Goal: Information Seeking & Learning: Learn about a topic

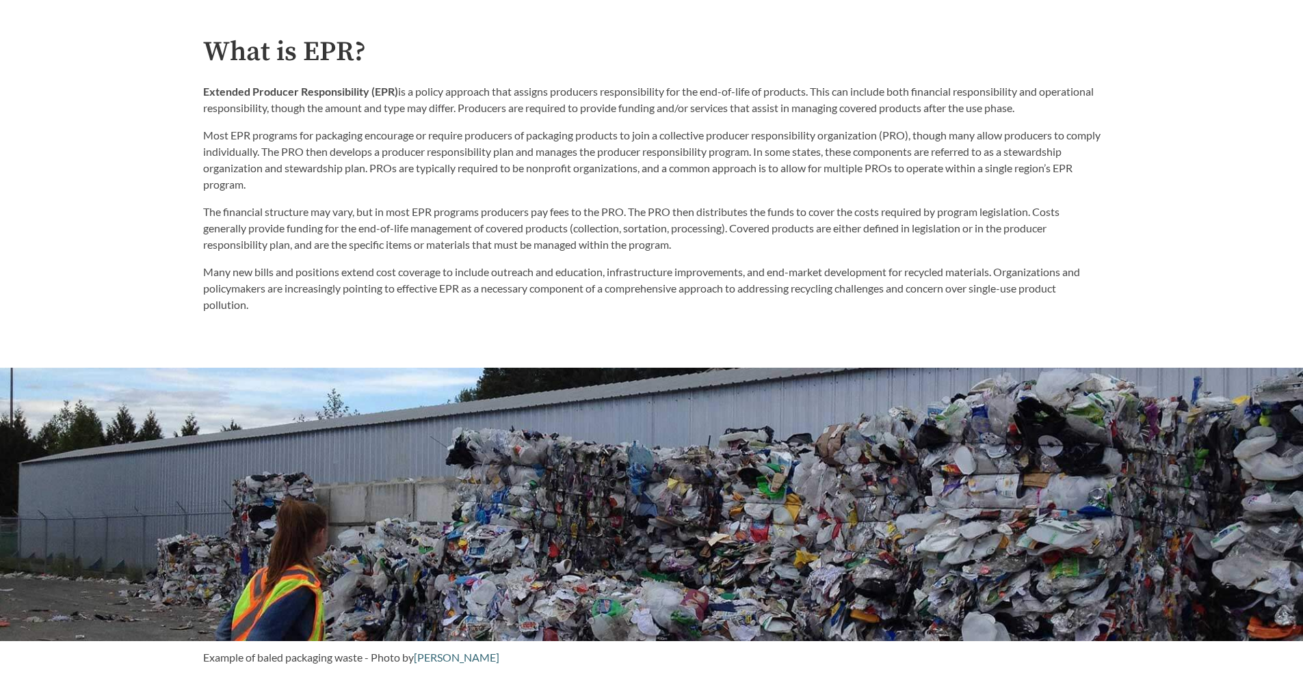
scroll to position [826, 0]
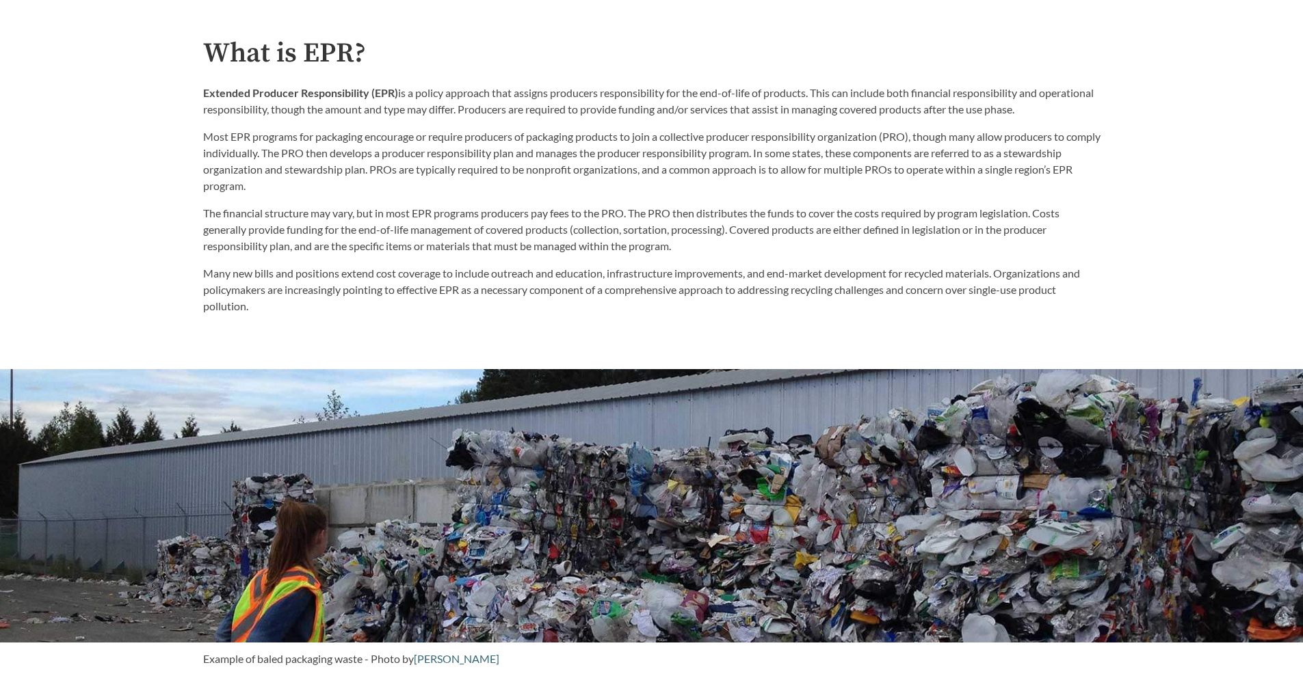
click at [1012, 243] on p "The financial structure may vary, but in most EPR programs producers pay fees t…" at bounding box center [651, 229] width 897 height 49
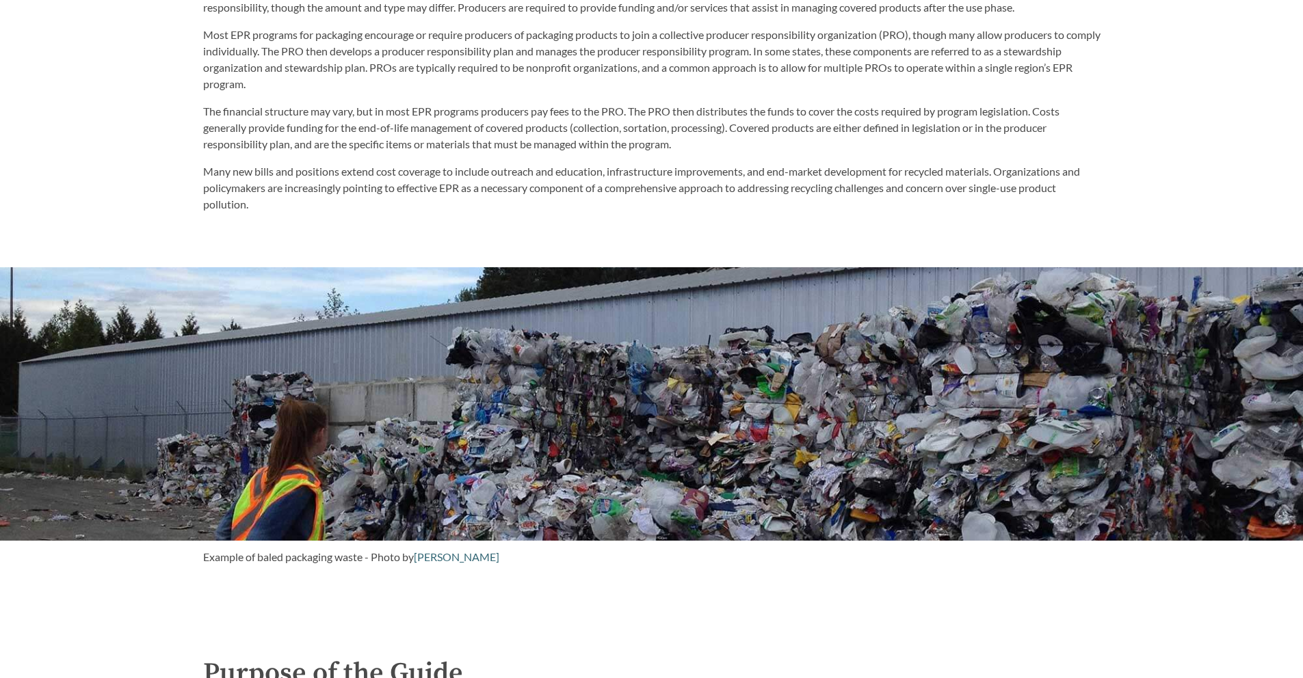
scroll to position [939, 0]
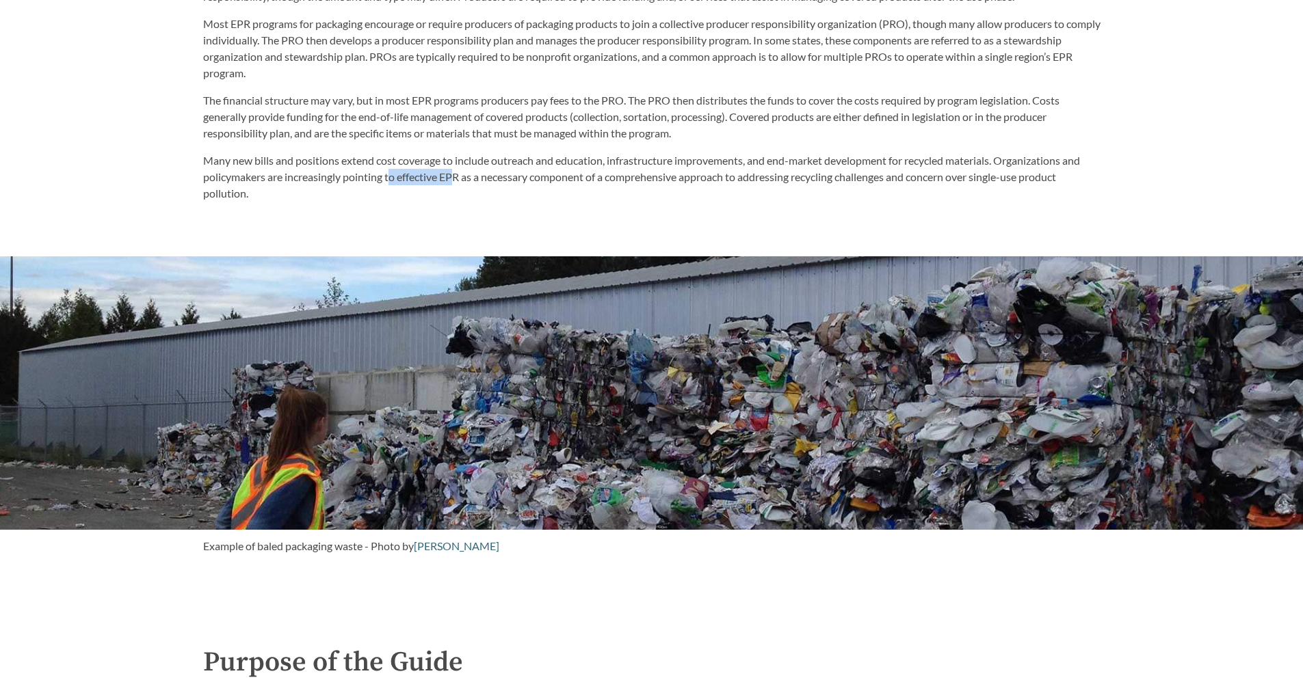
drag, startPoint x: 393, startPoint y: 178, endPoint x: 479, endPoint y: 178, distance: 86.2
click at [457, 186] on p "Many new bills and positions extend cost coverage to include outreach and educa…" at bounding box center [651, 176] width 897 height 49
click at [479, 178] on p "Many new bills and positions extend cost coverage to include outreach and educa…" at bounding box center [651, 176] width 897 height 49
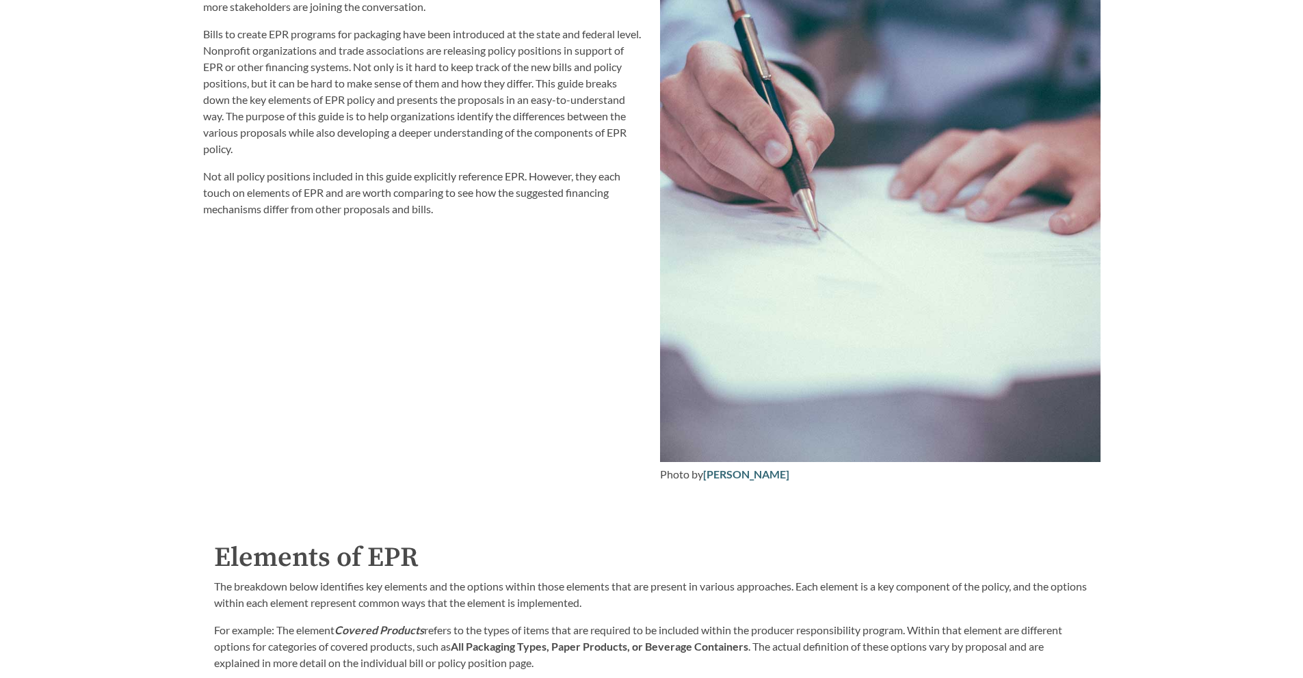
scroll to position [1546, 0]
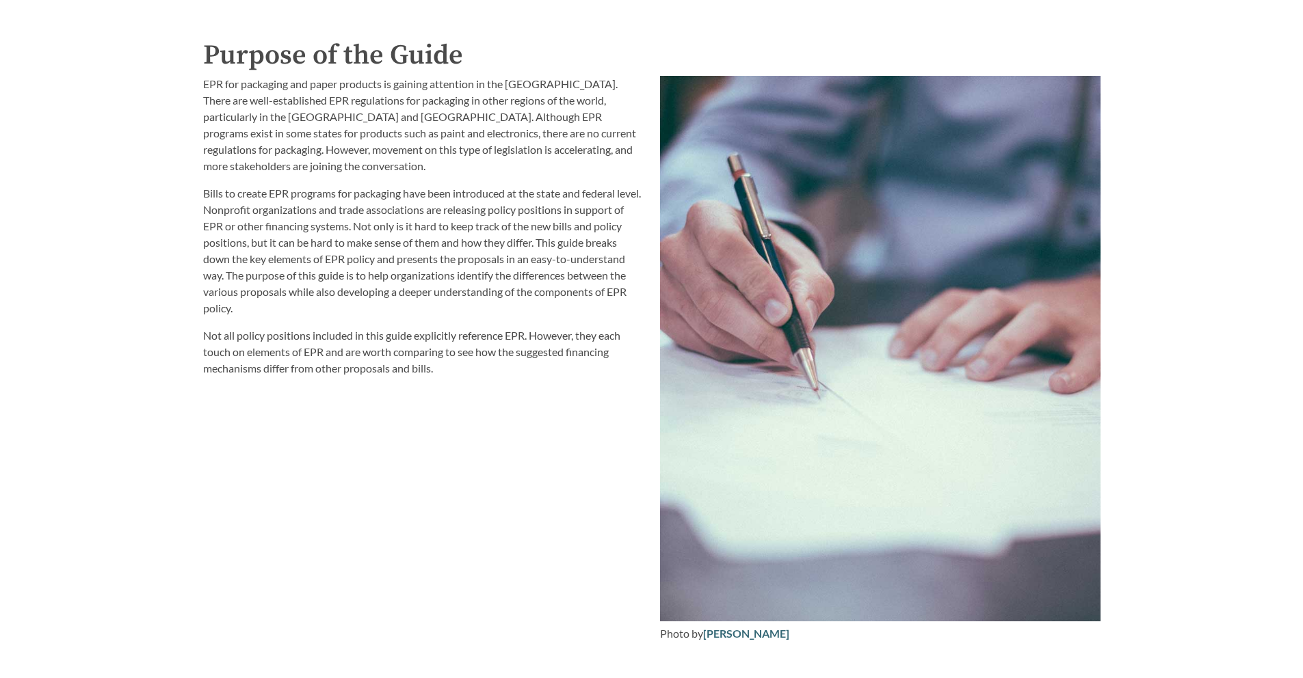
click at [541, 139] on p "EPR for packaging and paper products is gaining attention in the [GEOGRAPHIC_DA…" at bounding box center [423, 125] width 440 height 98
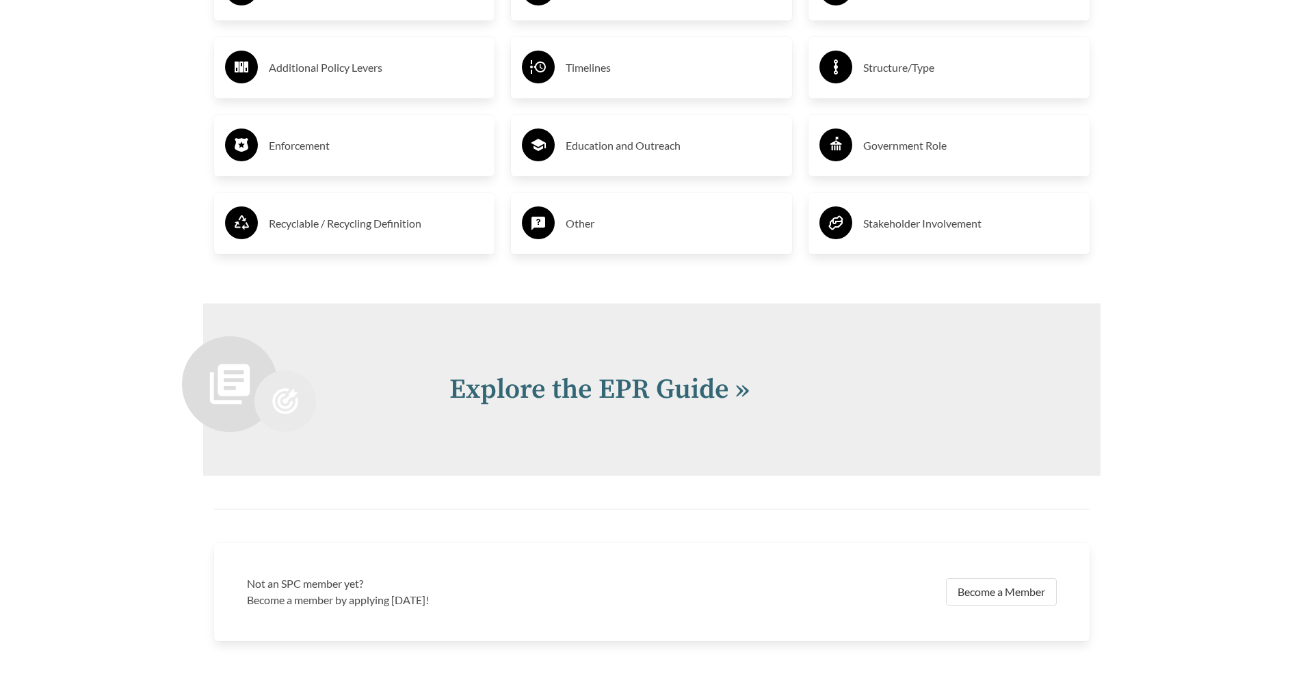
scroll to position [2926, 0]
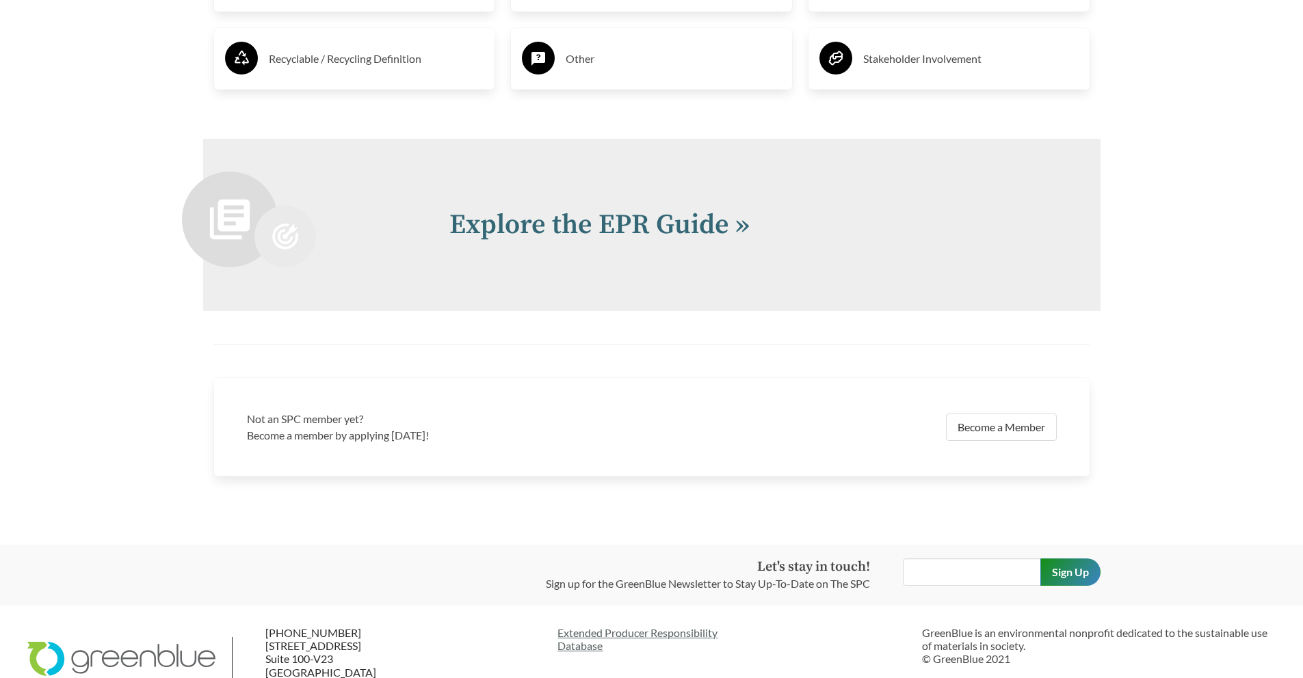
drag, startPoint x: 688, startPoint y: 236, endPoint x: 1078, endPoint y: 0, distance: 456.2
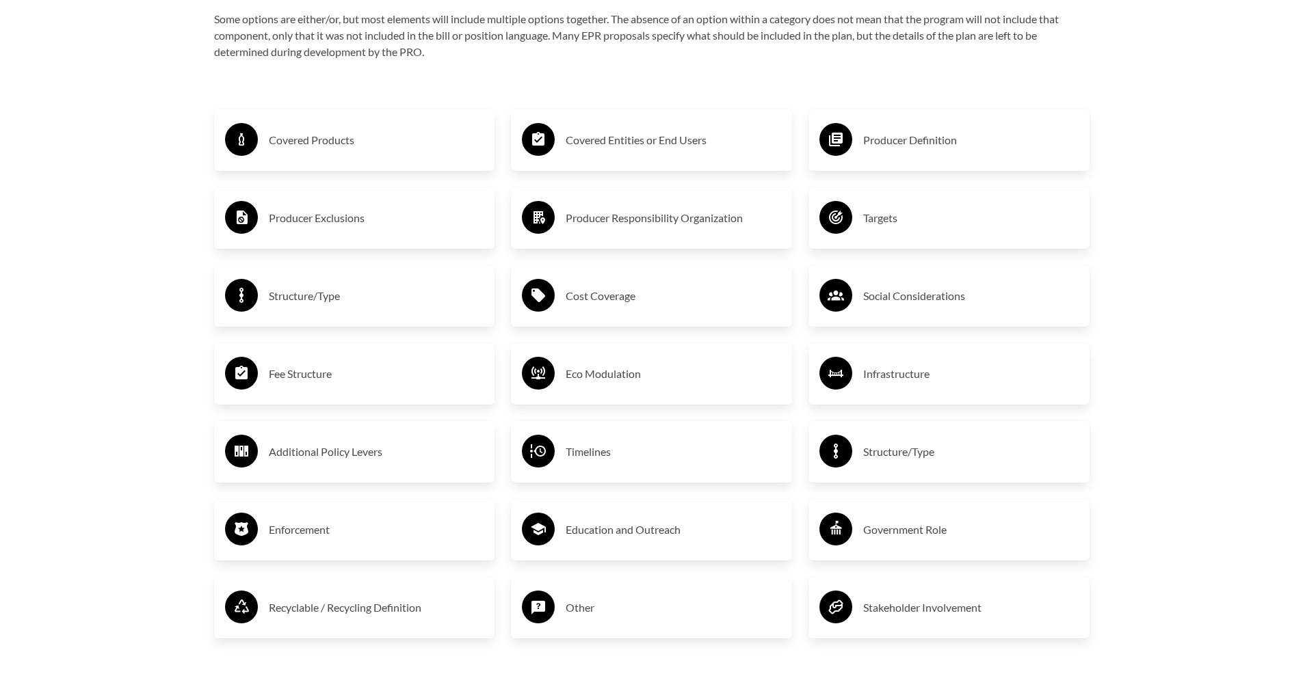
scroll to position [2350, 0]
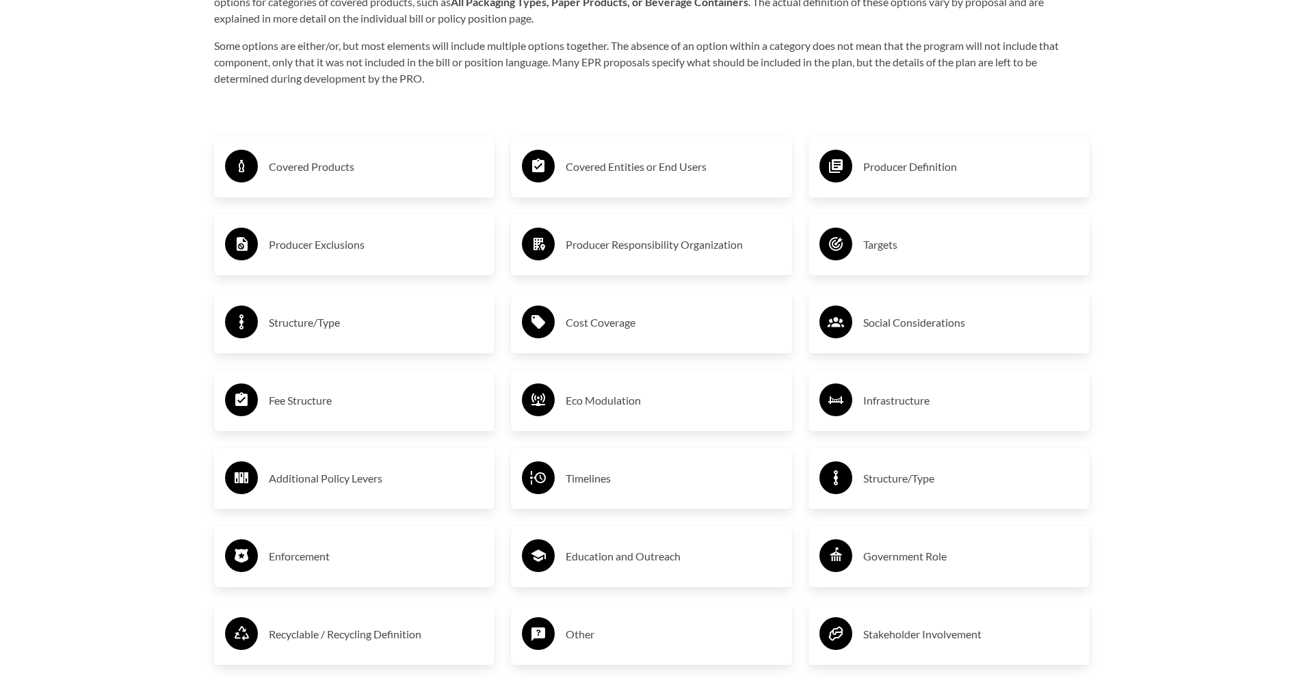
click at [422, 150] on div "Covered Products" at bounding box center [354, 167] width 259 height 40
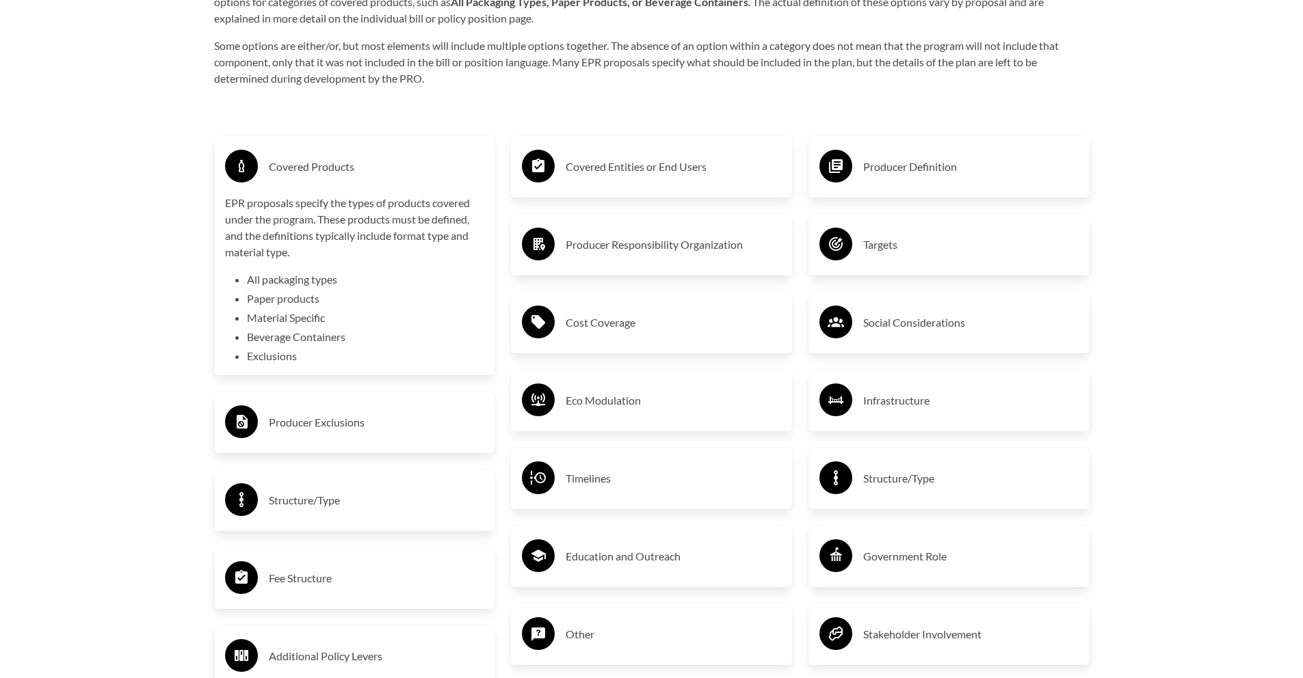
click at [421, 158] on h3 "Covered Products" at bounding box center [376, 167] width 215 height 22
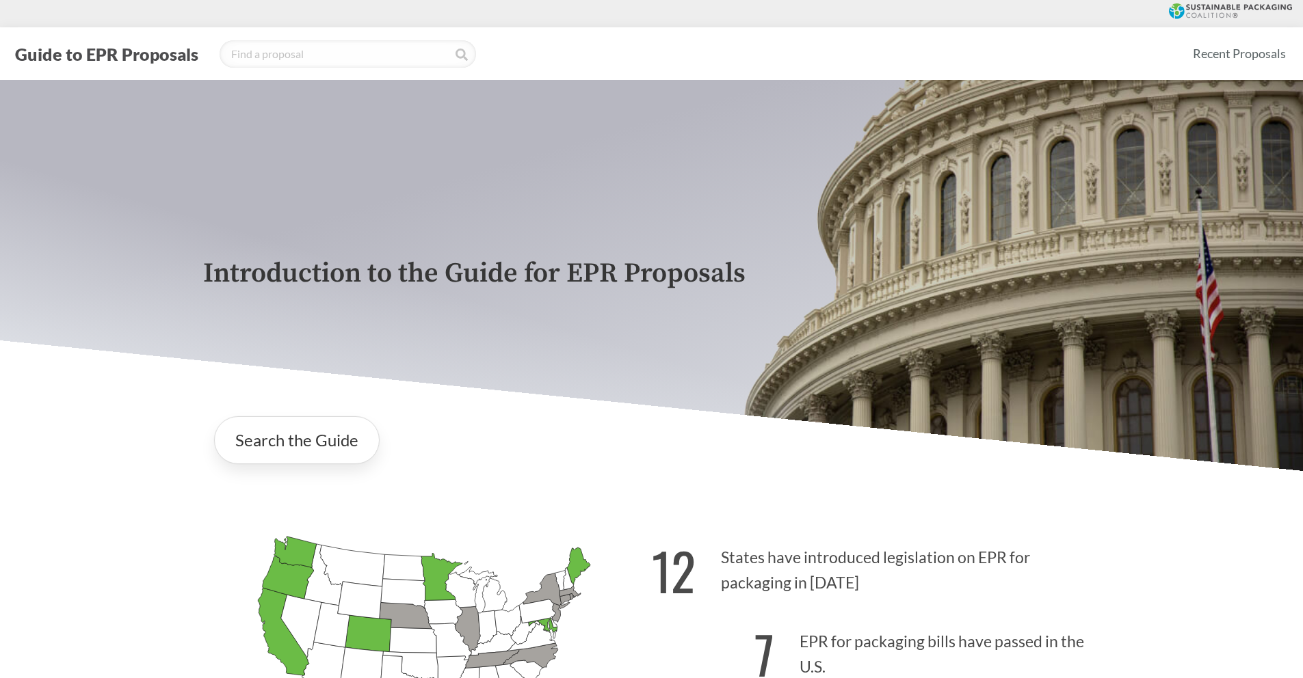
scroll to position [728, 0]
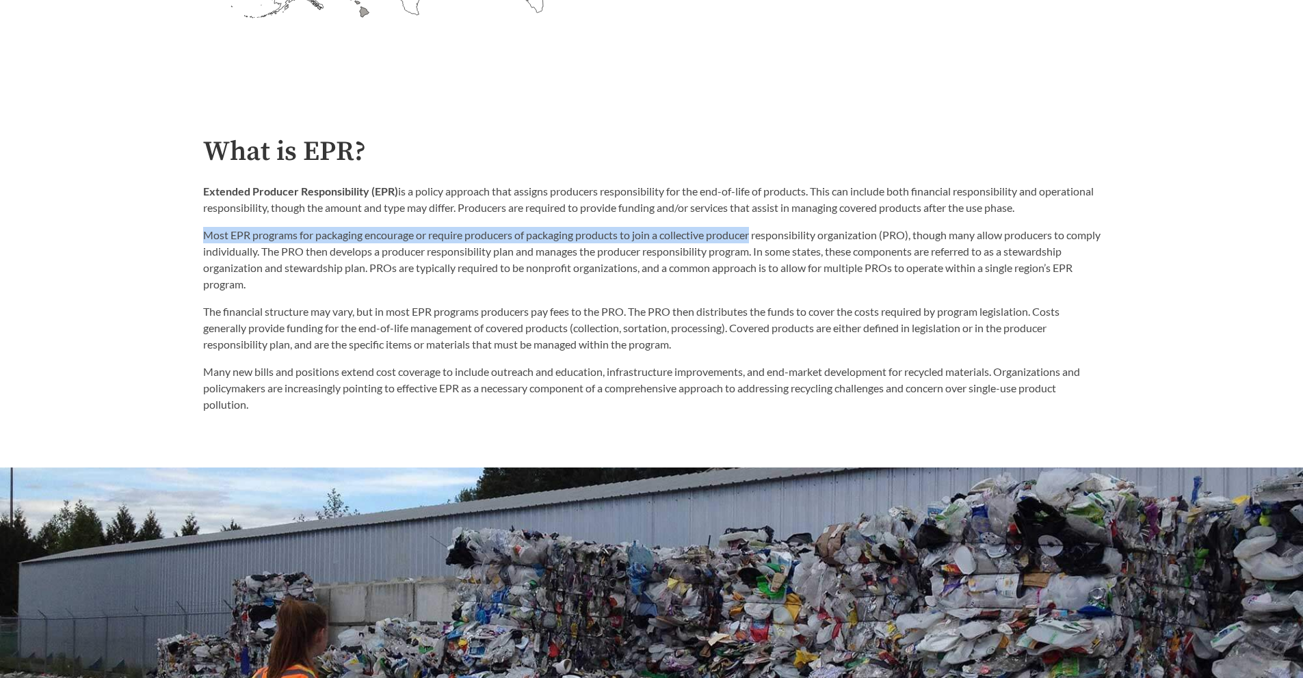
click at [759, 235] on div "Extended Producer Responsibility (EPR) is a policy approach that assigns produc…" at bounding box center [651, 237] width 897 height 109
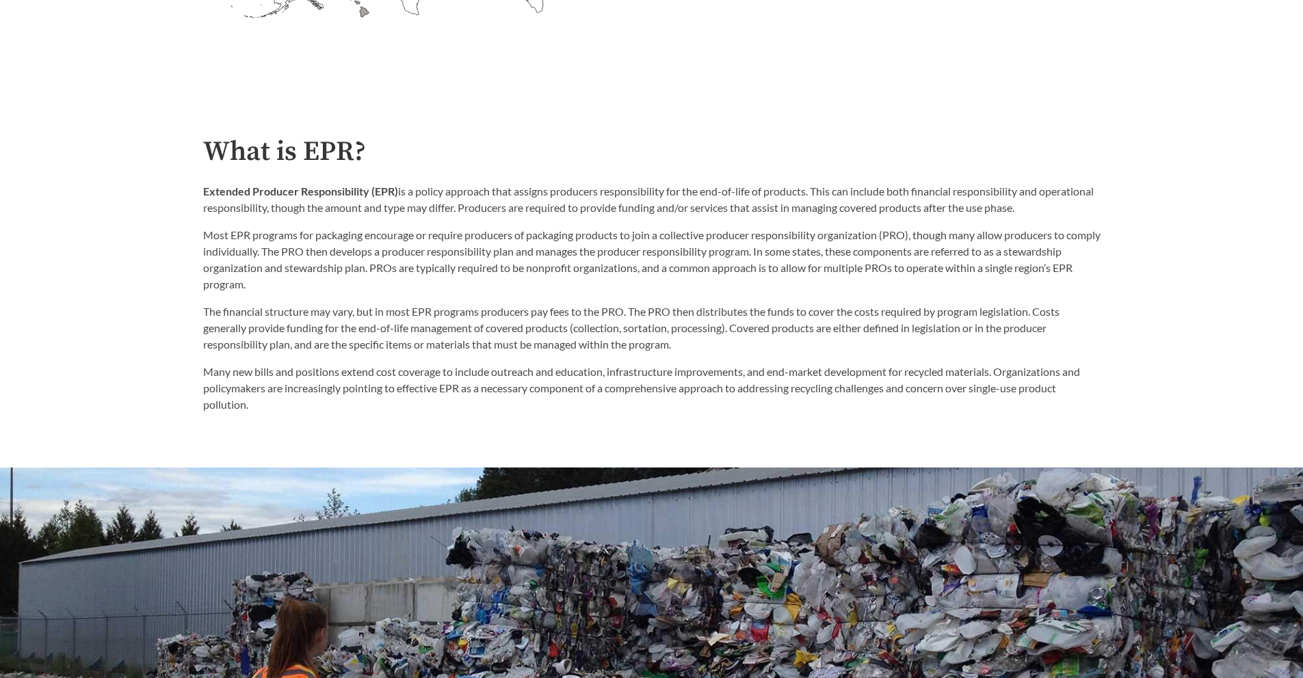
click at [758, 239] on p "Most EPR programs for packaging encourage or require producers of packaging pro…" at bounding box center [651, 260] width 897 height 66
drag, startPoint x: 715, startPoint y: 239, endPoint x: 917, endPoint y: 235, distance: 202.4
click at [917, 235] on p "Most EPR programs for packaging encourage or require producers of packaging pro…" at bounding box center [651, 260] width 897 height 66
copy p "producer responsibility organization (PRO)"
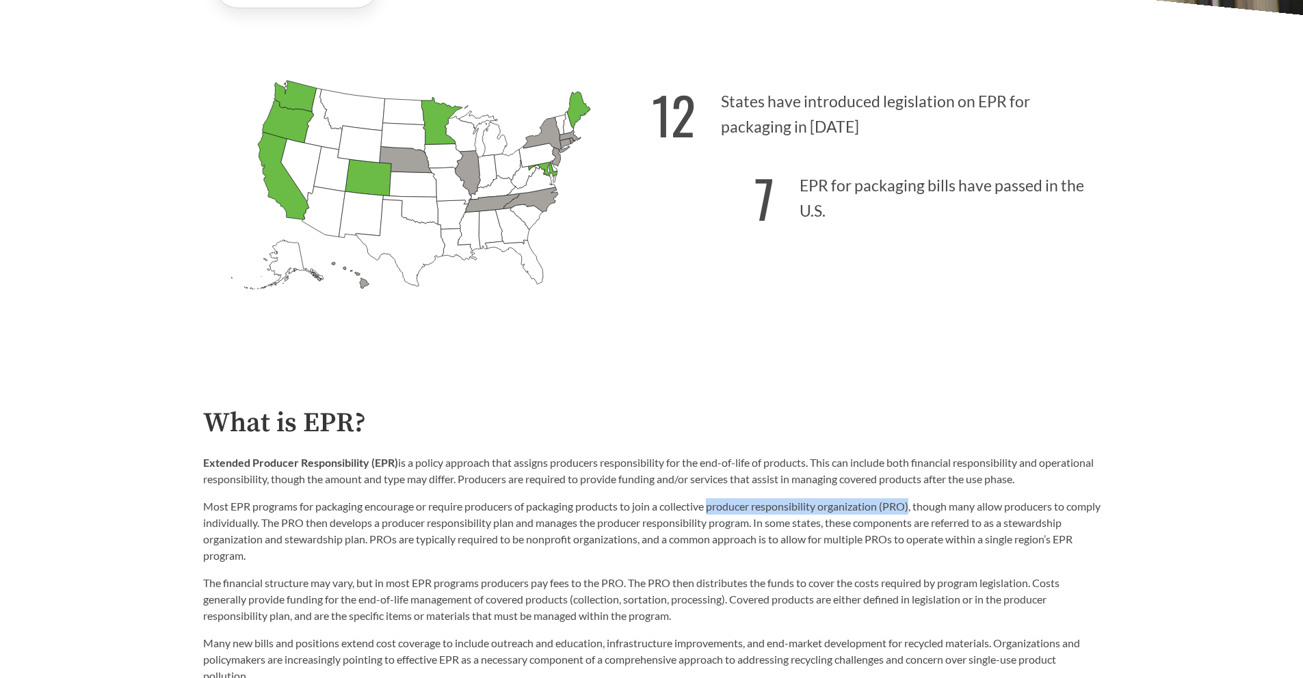
scroll to position [453, 0]
